Goal: Information Seeking & Learning: Check status

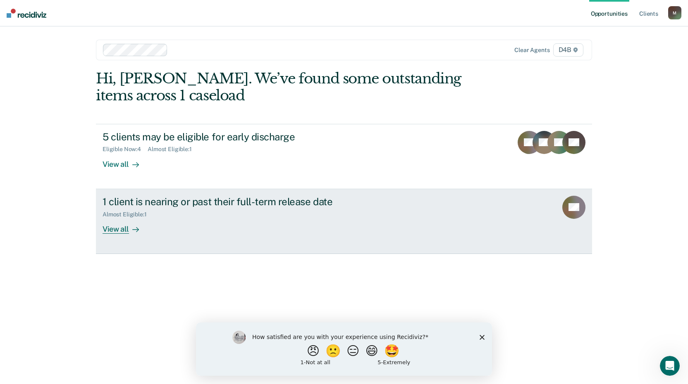
click at [117, 229] on div "View all" at bounding box center [125, 226] width 46 height 16
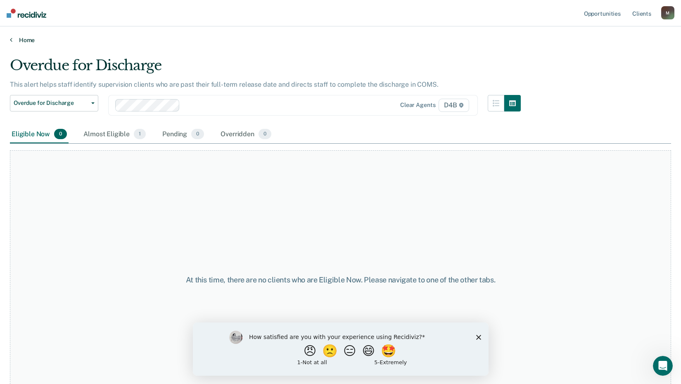
click at [20, 38] on link "Home" at bounding box center [341, 39] width 662 height 7
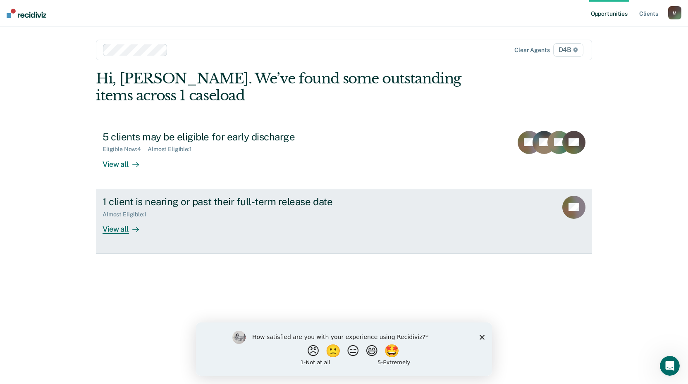
click at [143, 200] on div "1 client is nearing or past their full-term release date" at bounding box center [247, 202] width 290 height 12
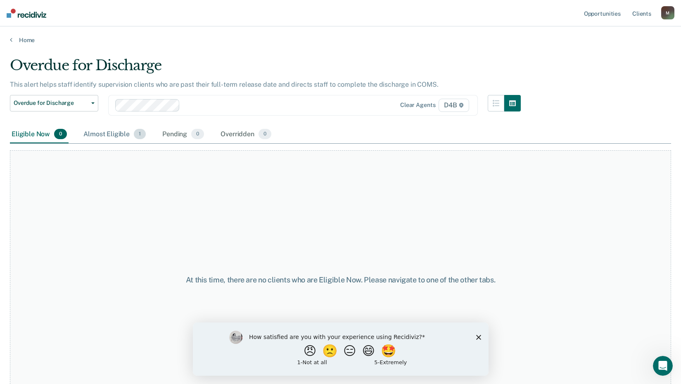
click at [110, 134] on div "Almost Eligible 1" at bounding box center [115, 135] width 66 height 18
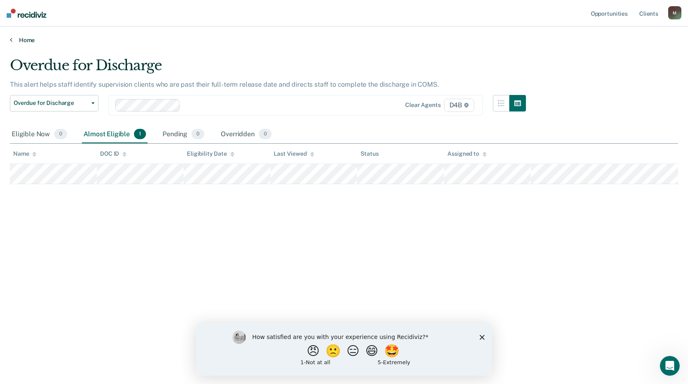
click at [24, 37] on link "Home" at bounding box center [344, 39] width 668 height 7
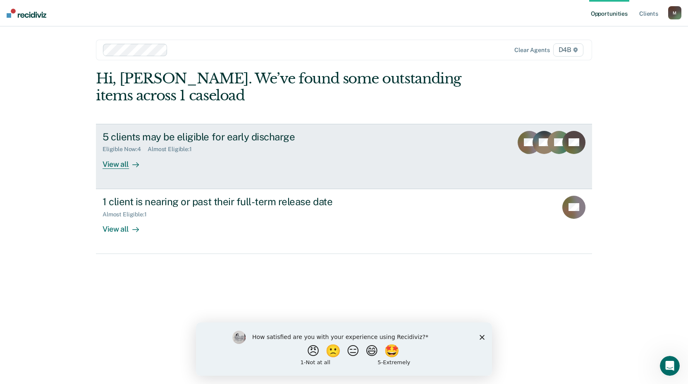
click at [123, 163] on div "View all" at bounding box center [125, 161] width 46 height 16
